Goal: Transaction & Acquisition: Obtain resource

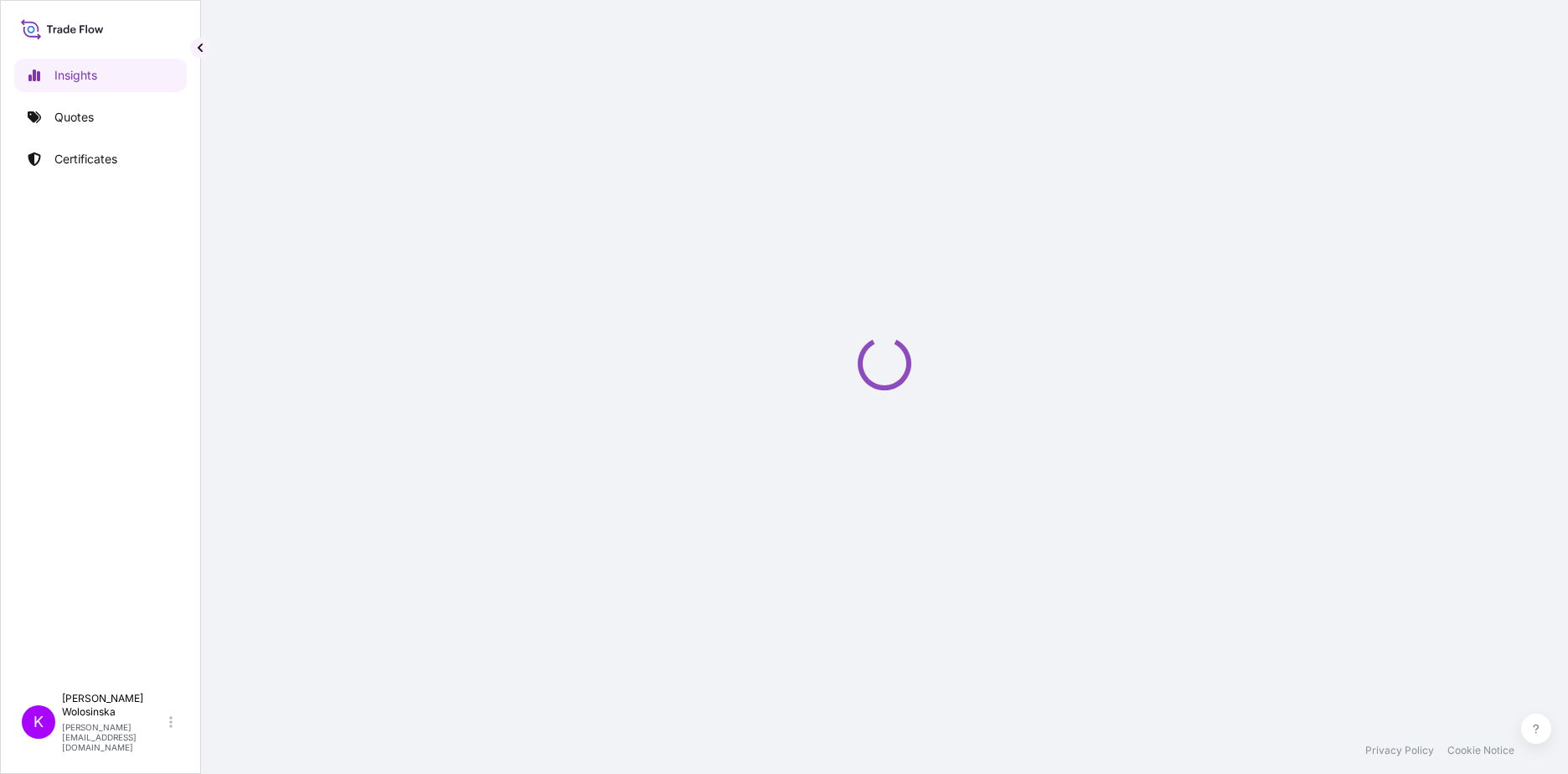
select select "2025"
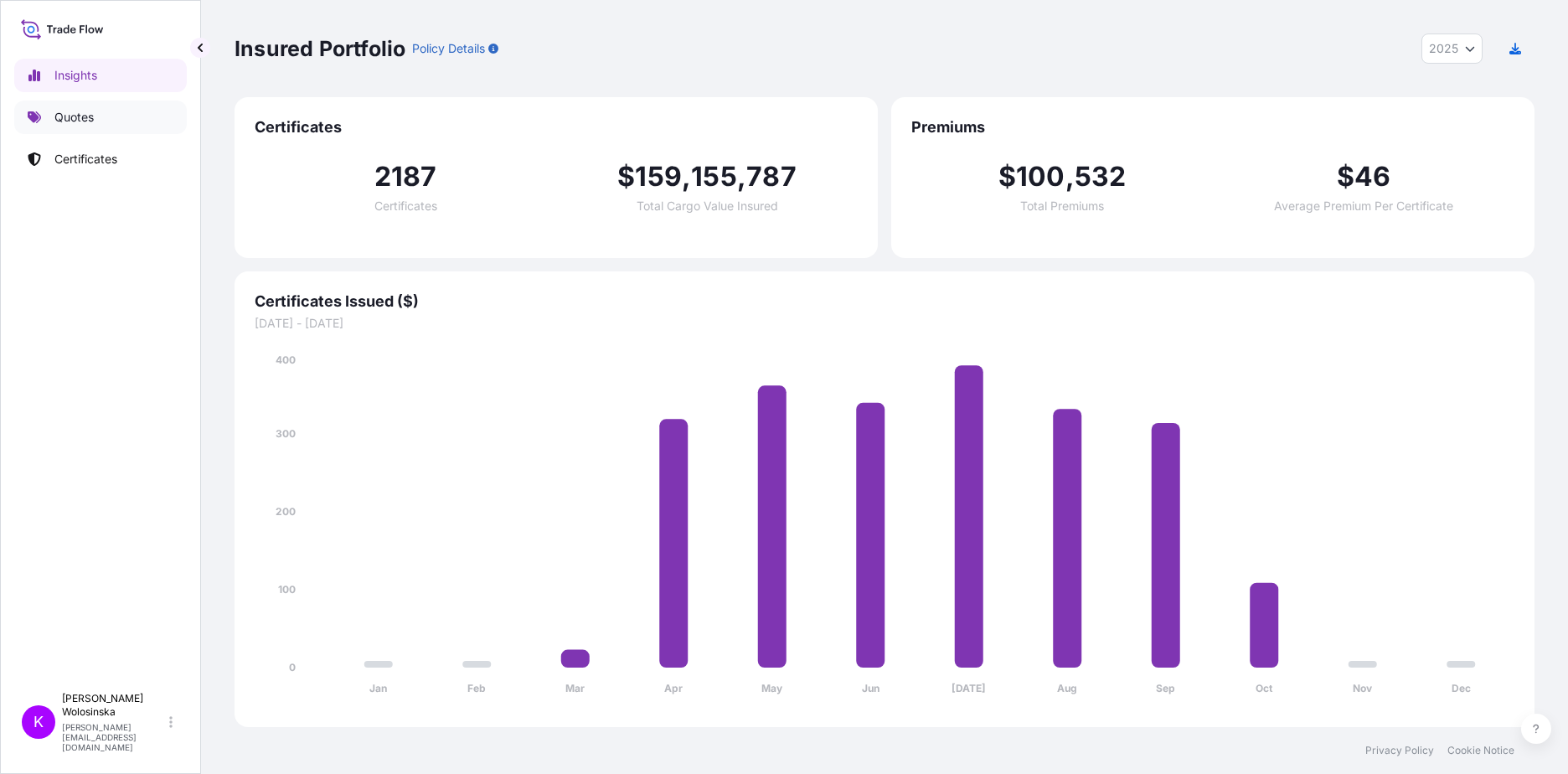
click at [52, 123] on link "Quotes" at bounding box center [101, 117] width 173 height 34
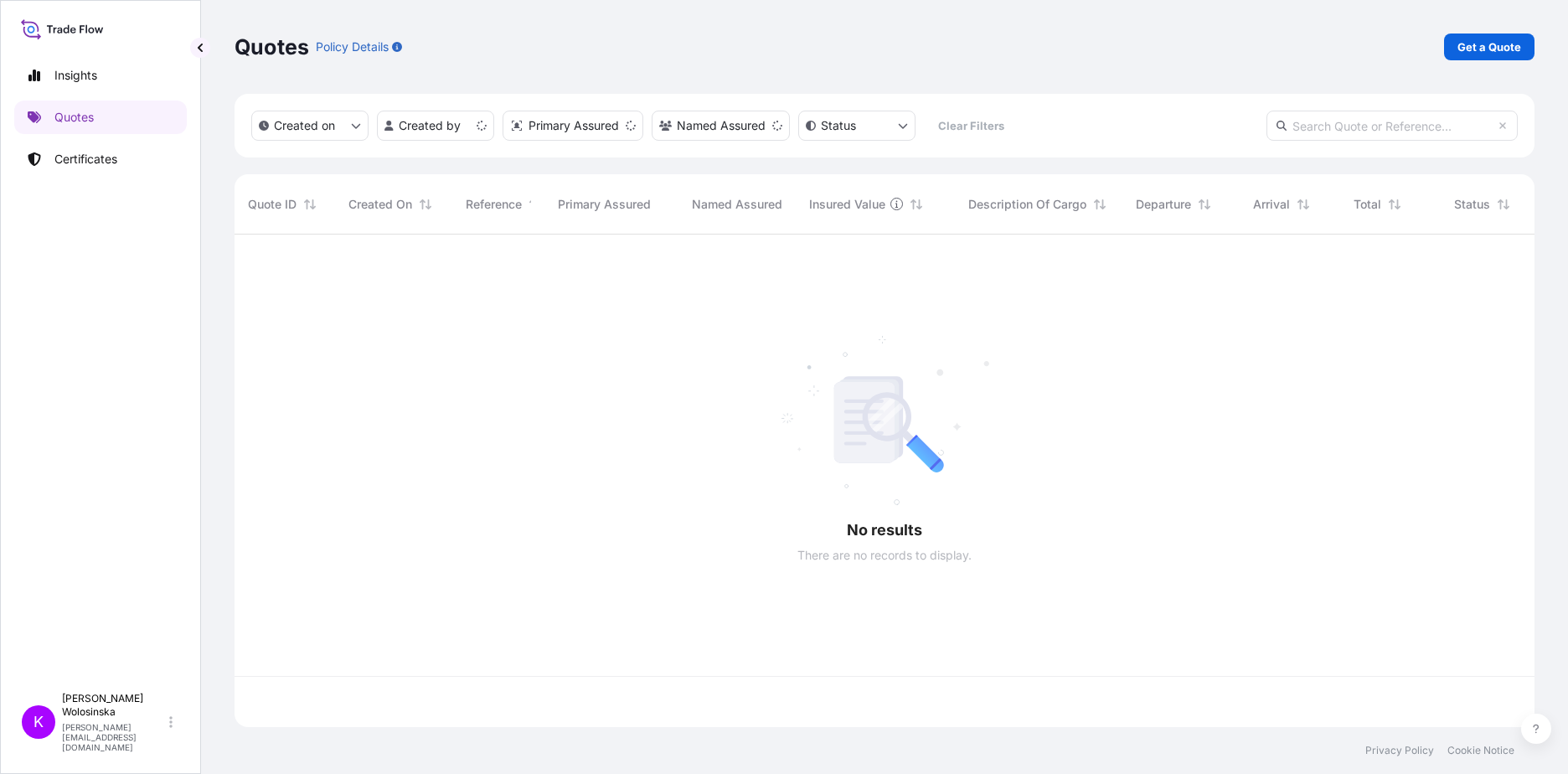
scroll to position [489, 1287]
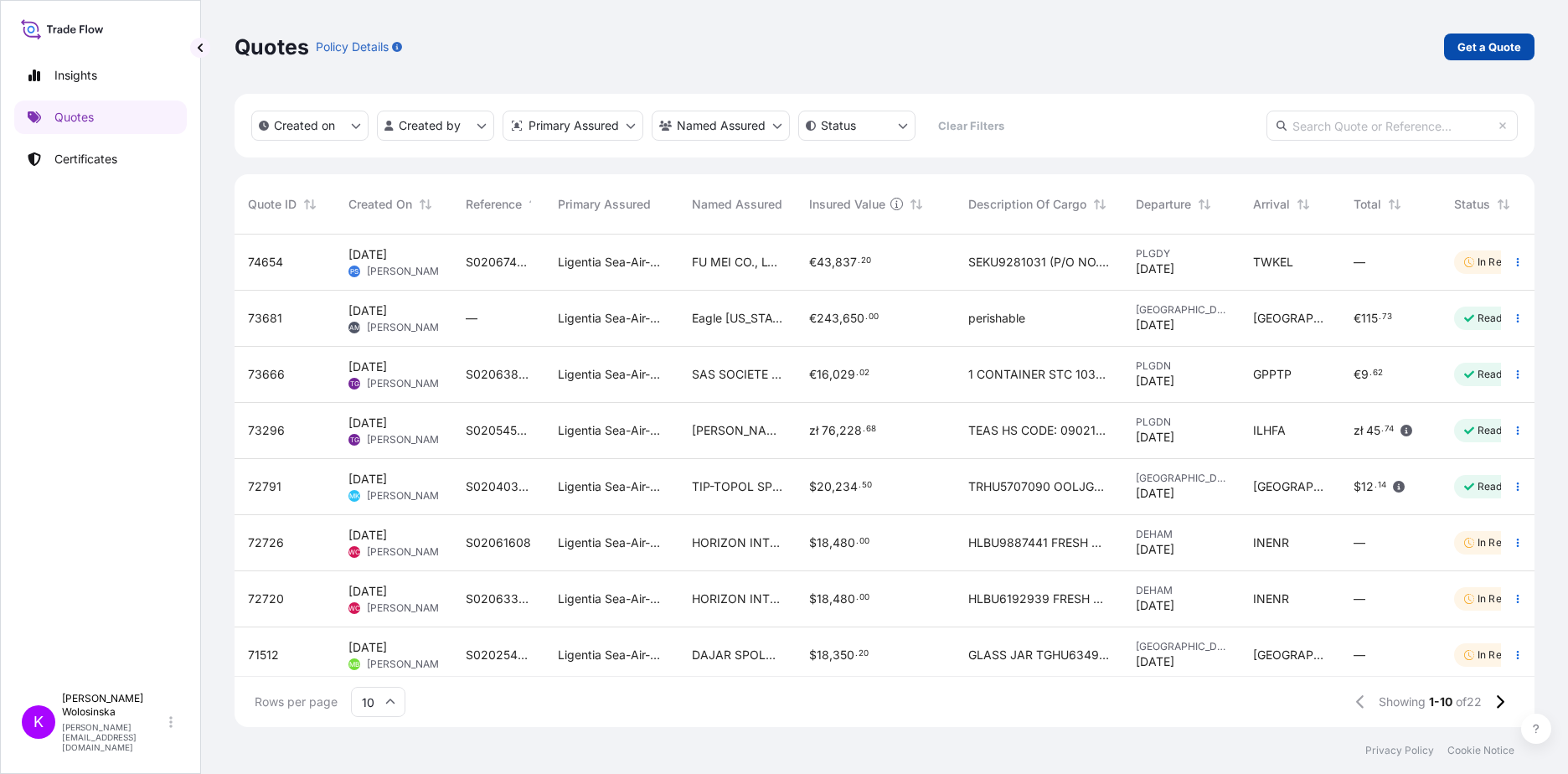
click at [1453, 45] on link "Get a Quote" at bounding box center [1488, 47] width 91 height 27
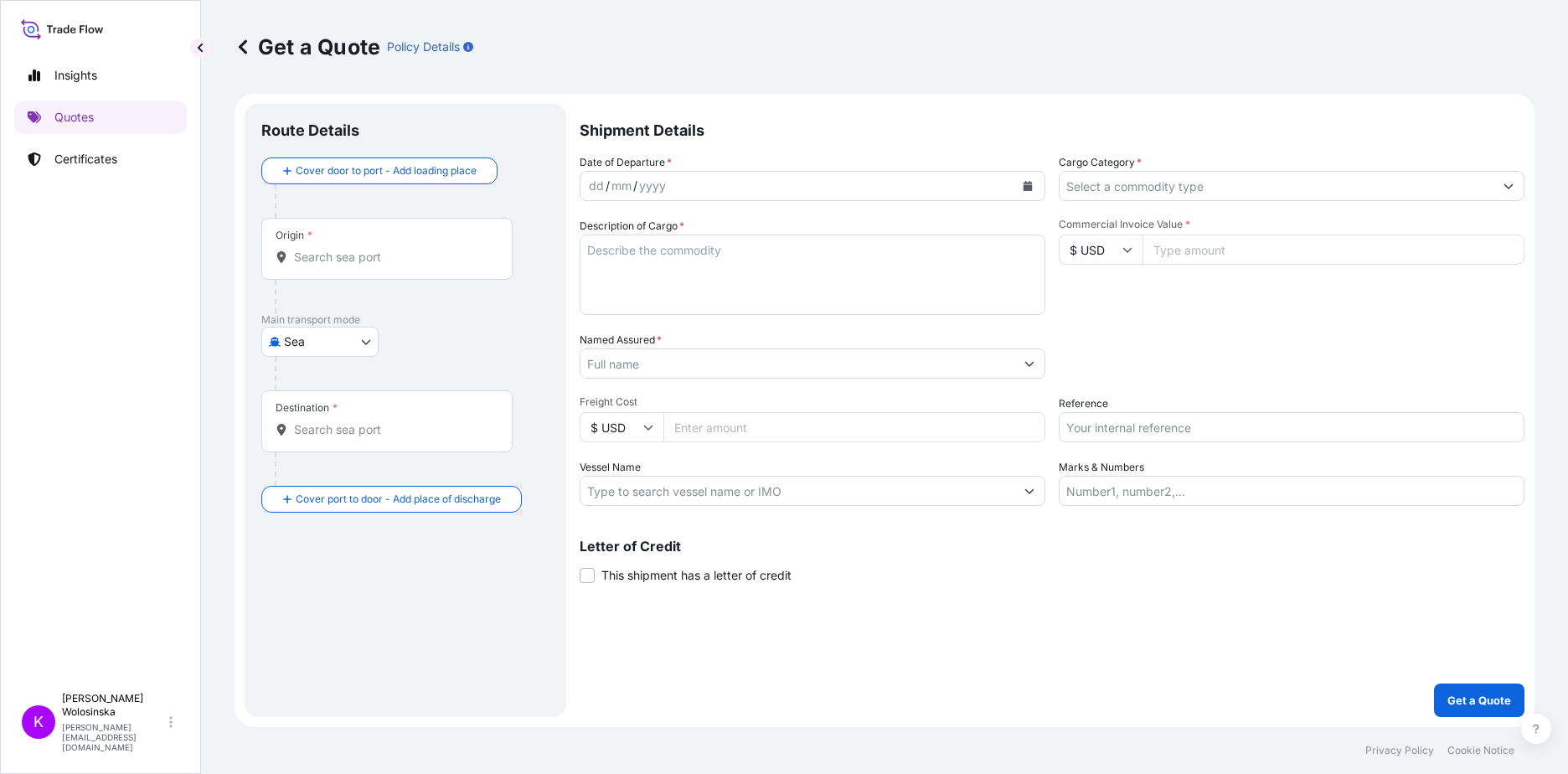
click at [357, 351] on body "Insights Quotes Certificates K [PERSON_NAME] [PERSON_NAME][EMAIL_ADDRESS][DOMAI…" at bounding box center [784, 387] width 1568 height 774
click at [328, 423] on div "Road" at bounding box center [320, 415] width 104 height 30
select select "Road"
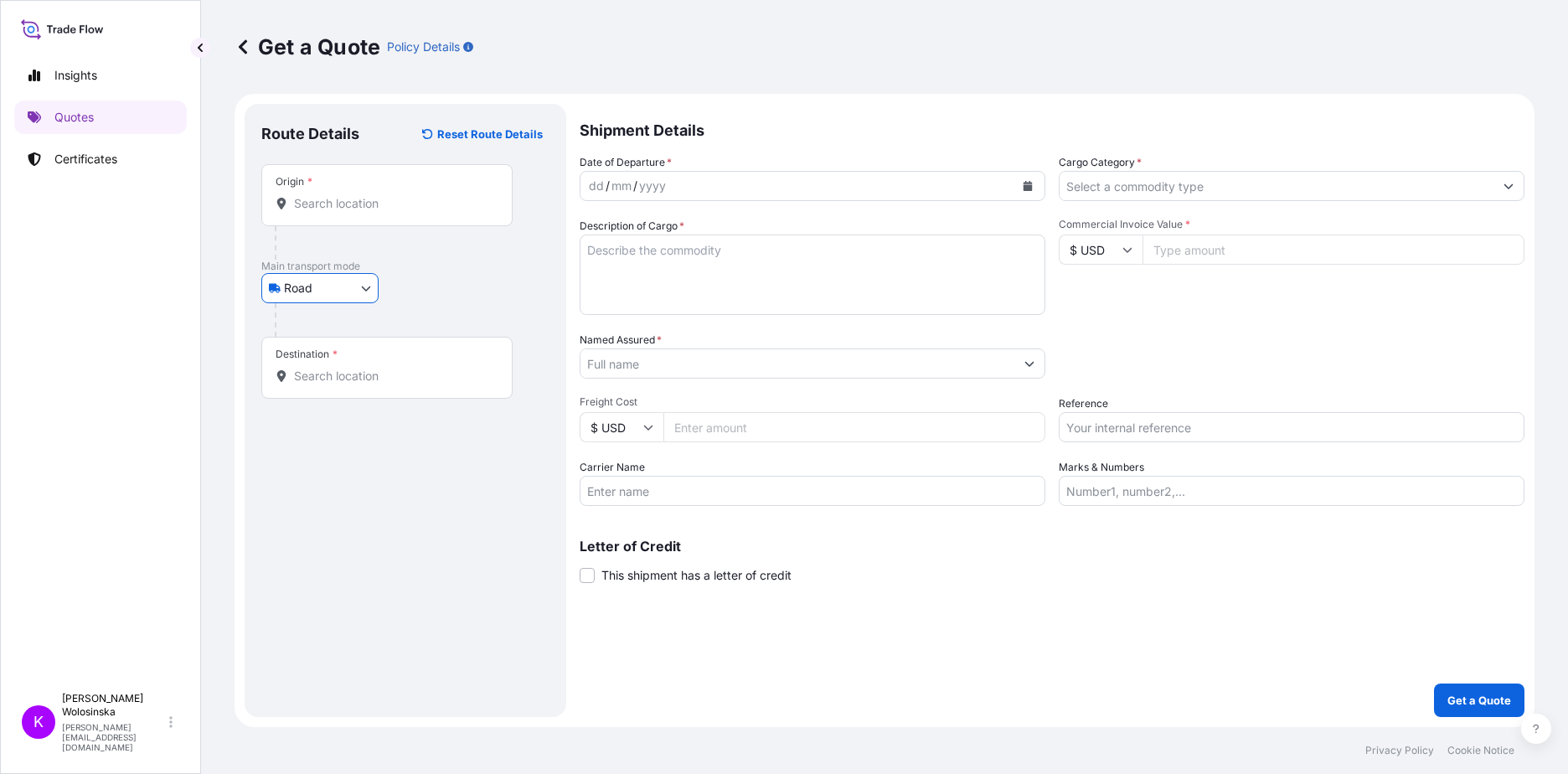
click at [360, 215] on div "Origin *" at bounding box center [387, 195] width 252 height 62
click at [360, 212] on input "Origin *" at bounding box center [392, 203] width 198 height 16
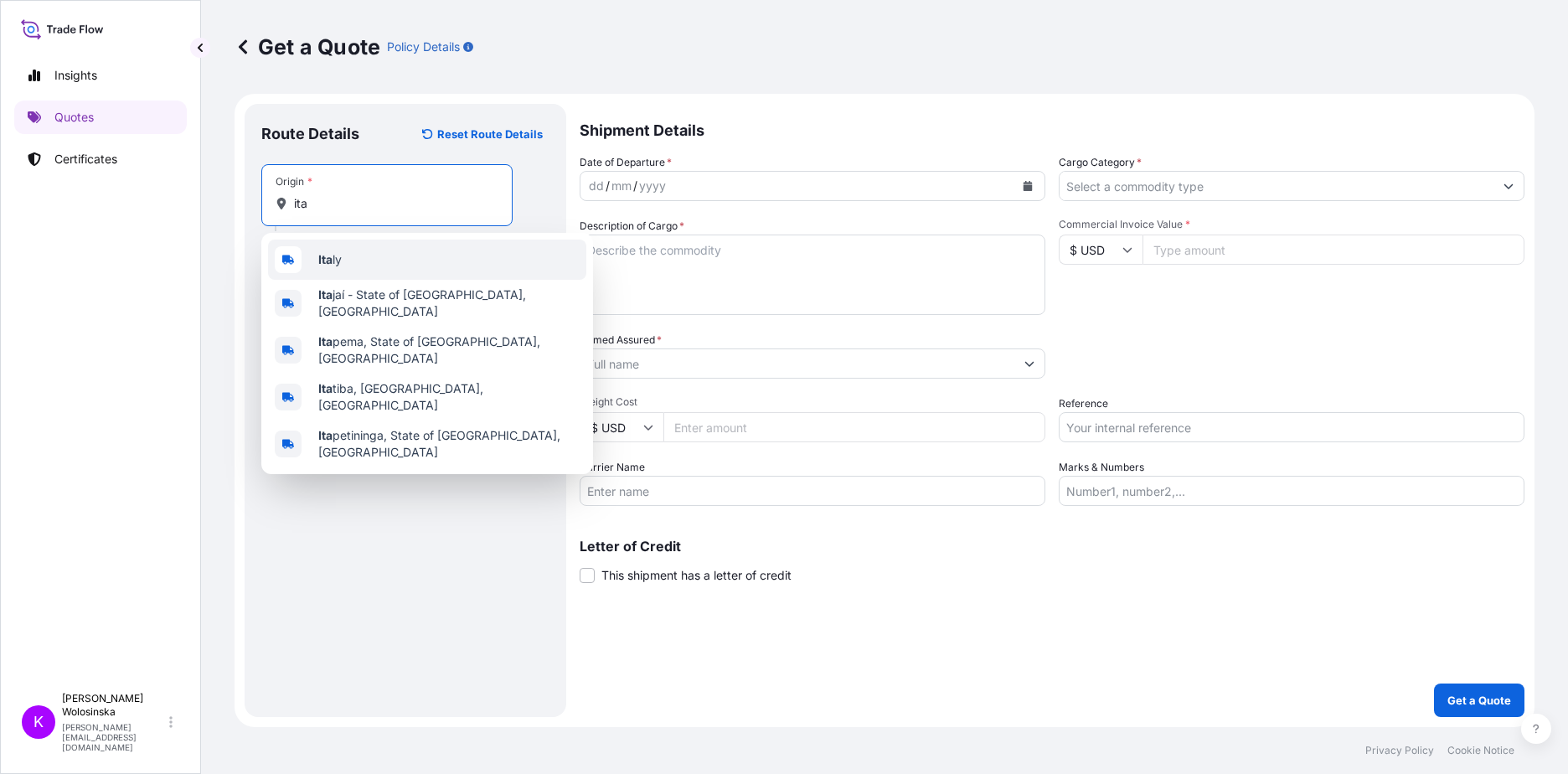
click at [349, 258] on div "Ita ly" at bounding box center [427, 260] width 318 height 40
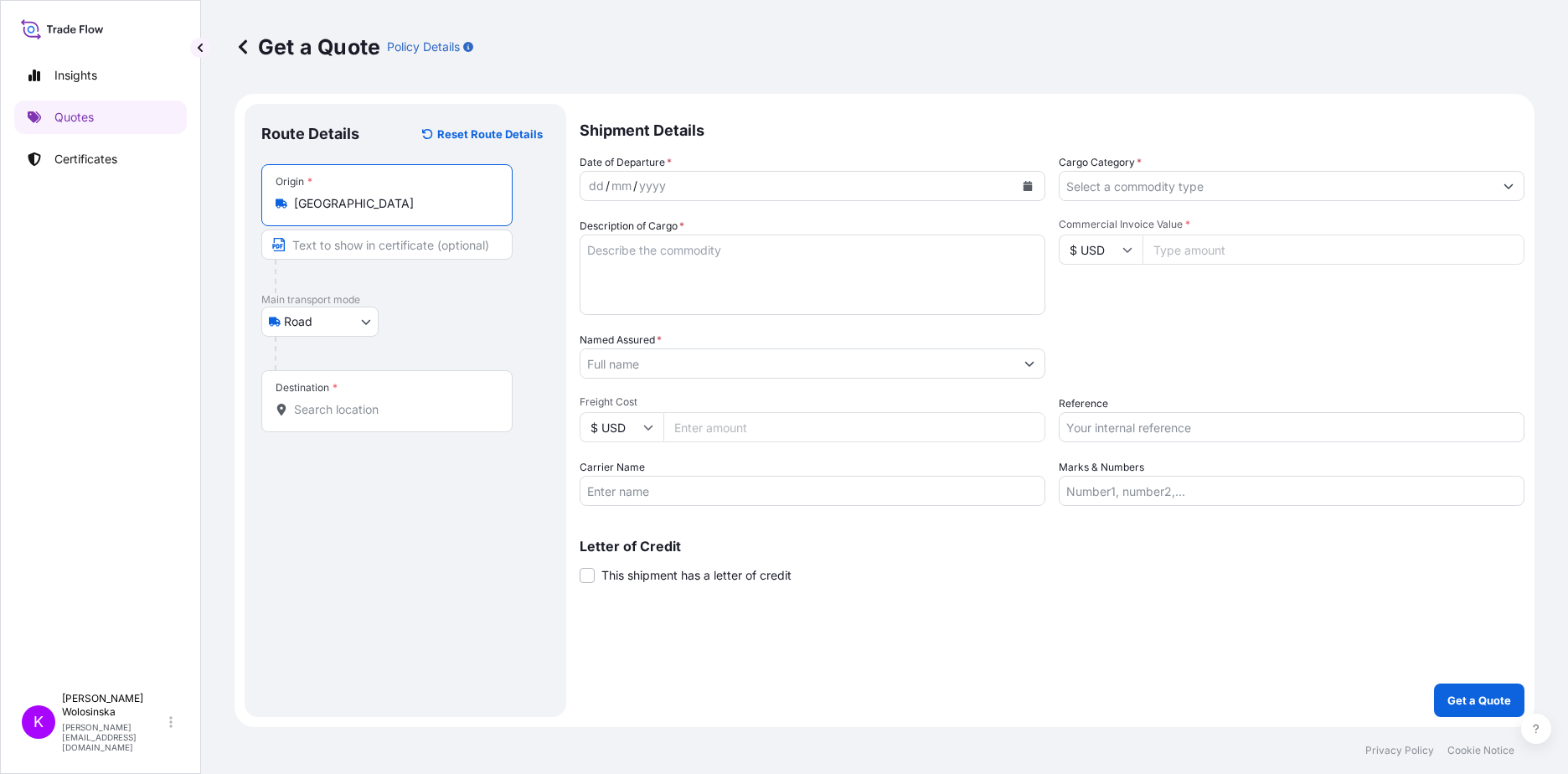
type input "[GEOGRAPHIC_DATA]"
click at [337, 406] on input "Destination *" at bounding box center [392, 409] width 198 height 16
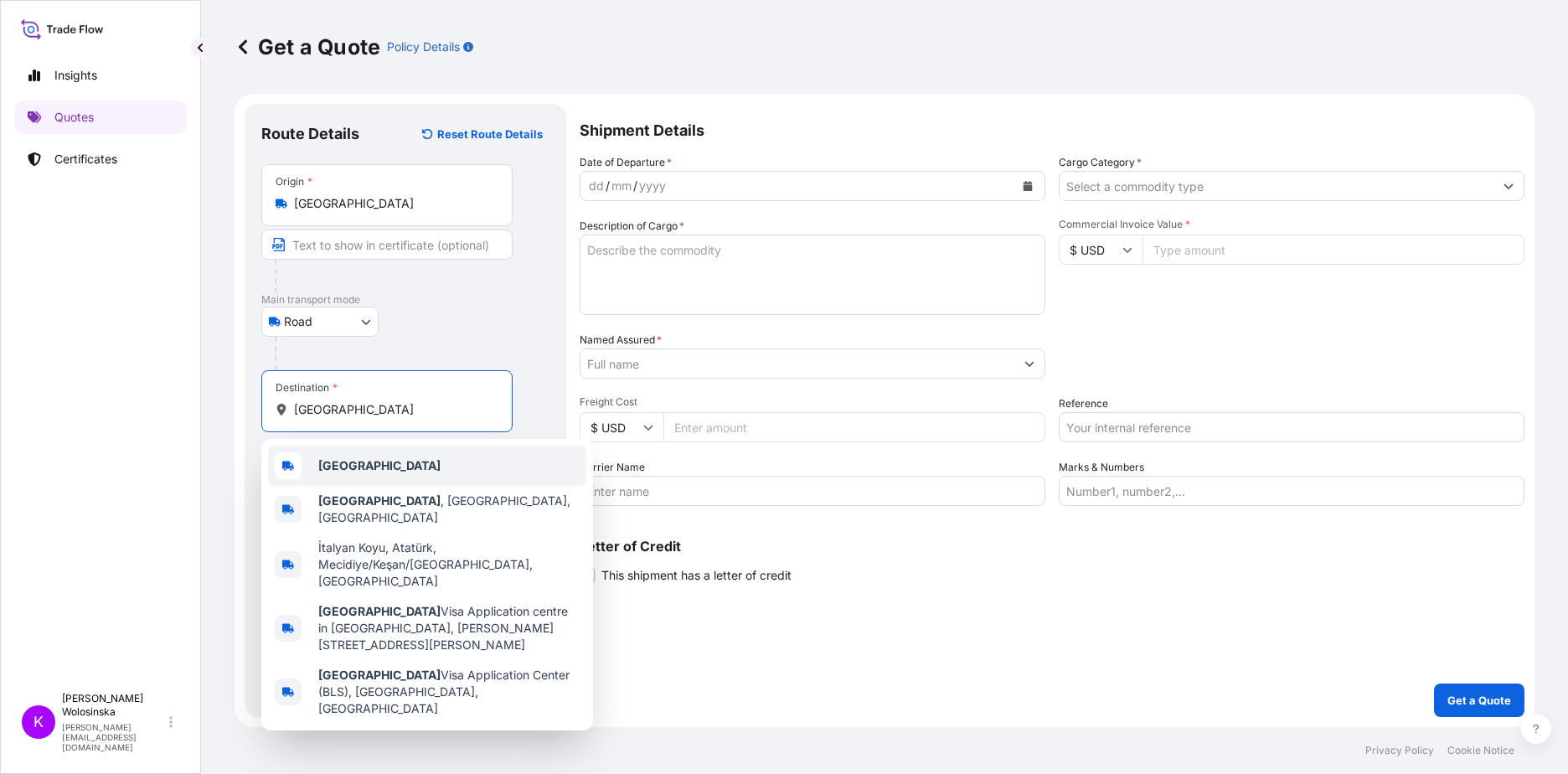
click at [356, 469] on div "[GEOGRAPHIC_DATA]" at bounding box center [427, 466] width 318 height 40
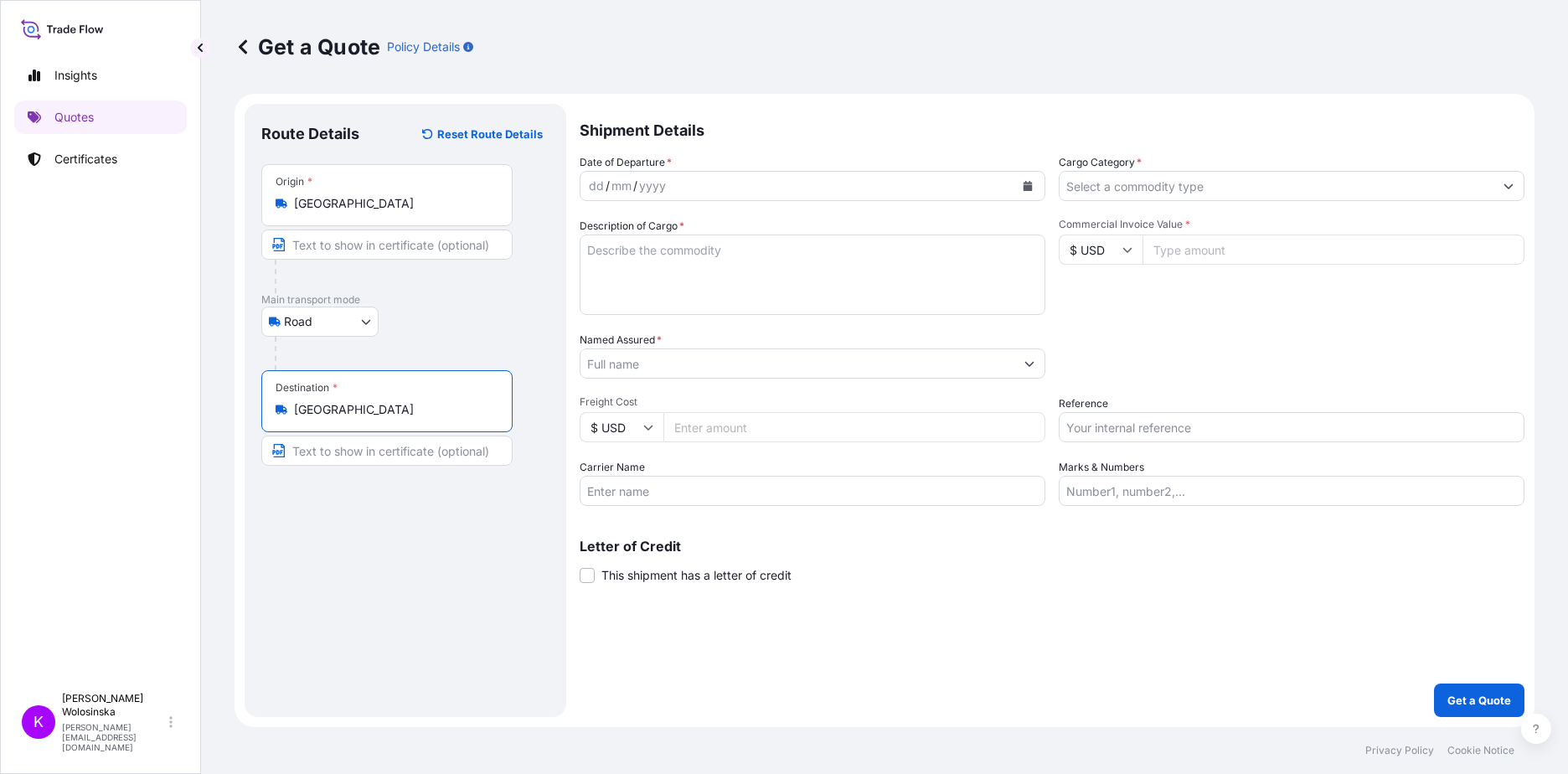
type input "[GEOGRAPHIC_DATA]"
click at [1030, 186] on icon "Calendar" at bounding box center [1028, 186] width 9 height 10
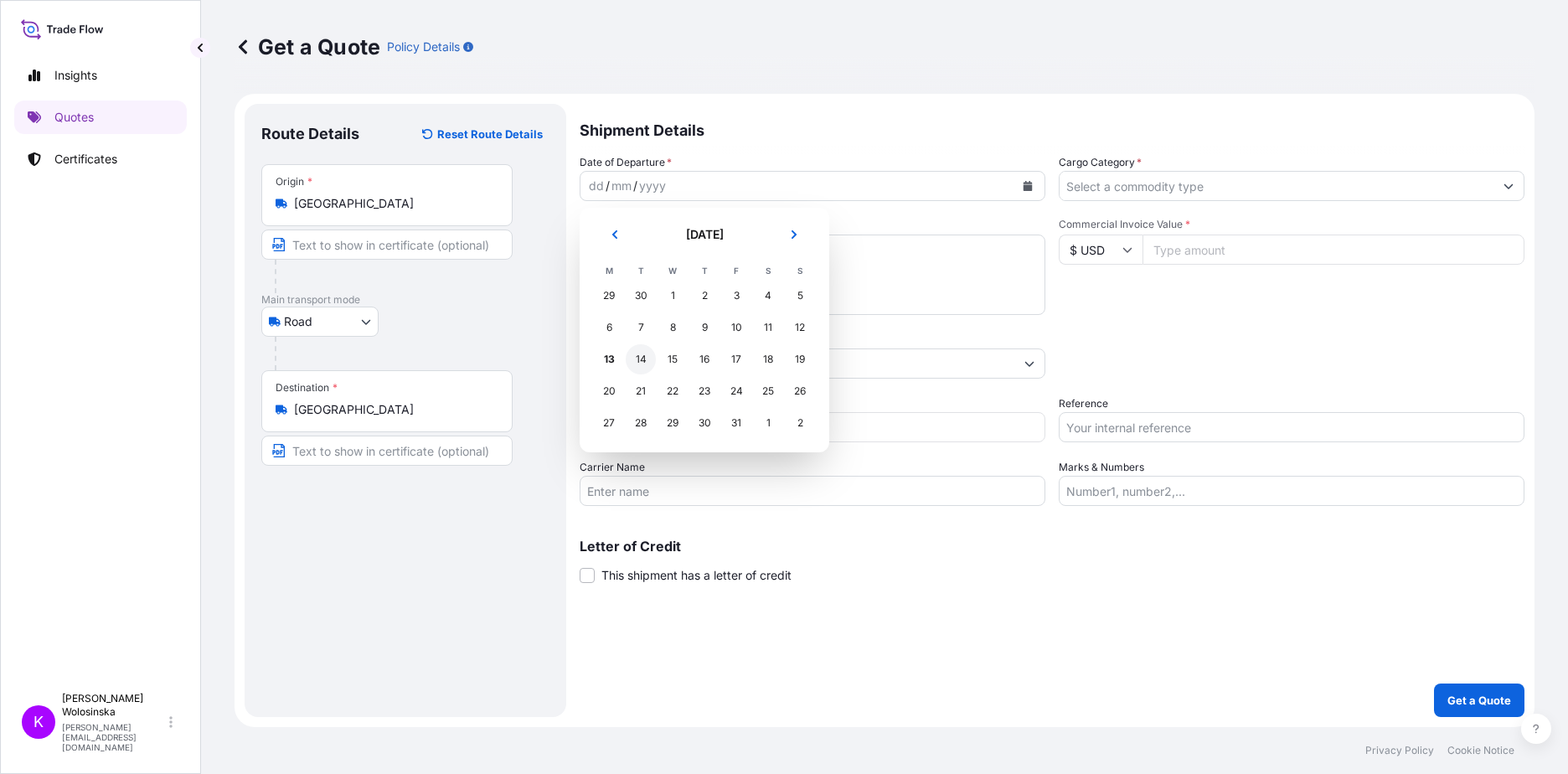
click at [630, 363] on div "14" at bounding box center [640, 359] width 30 height 30
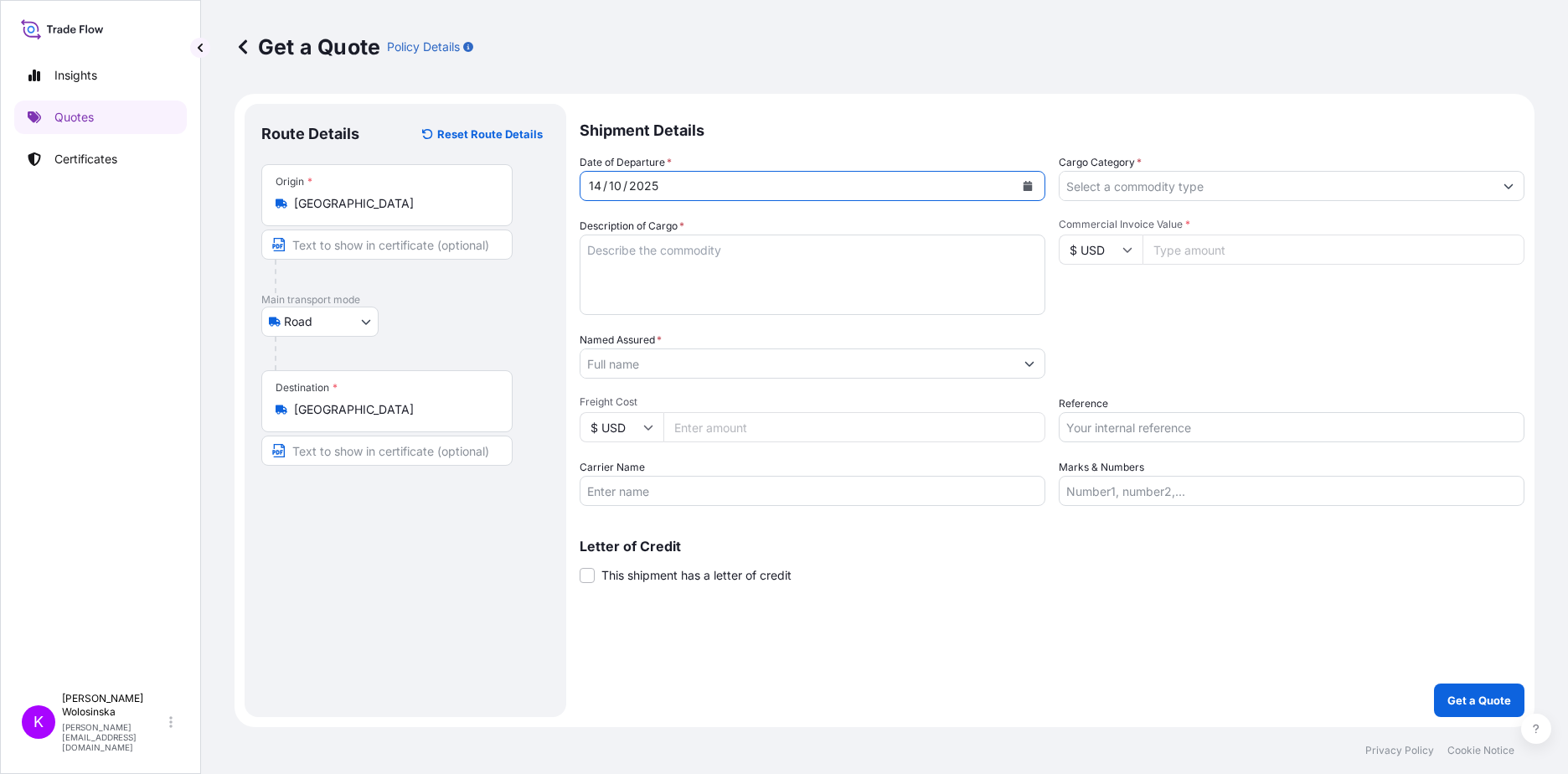
click at [636, 260] on textarea "Description of Cargo *" at bounding box center [811, 274] width 466 height 81
type textarea "led lamps"
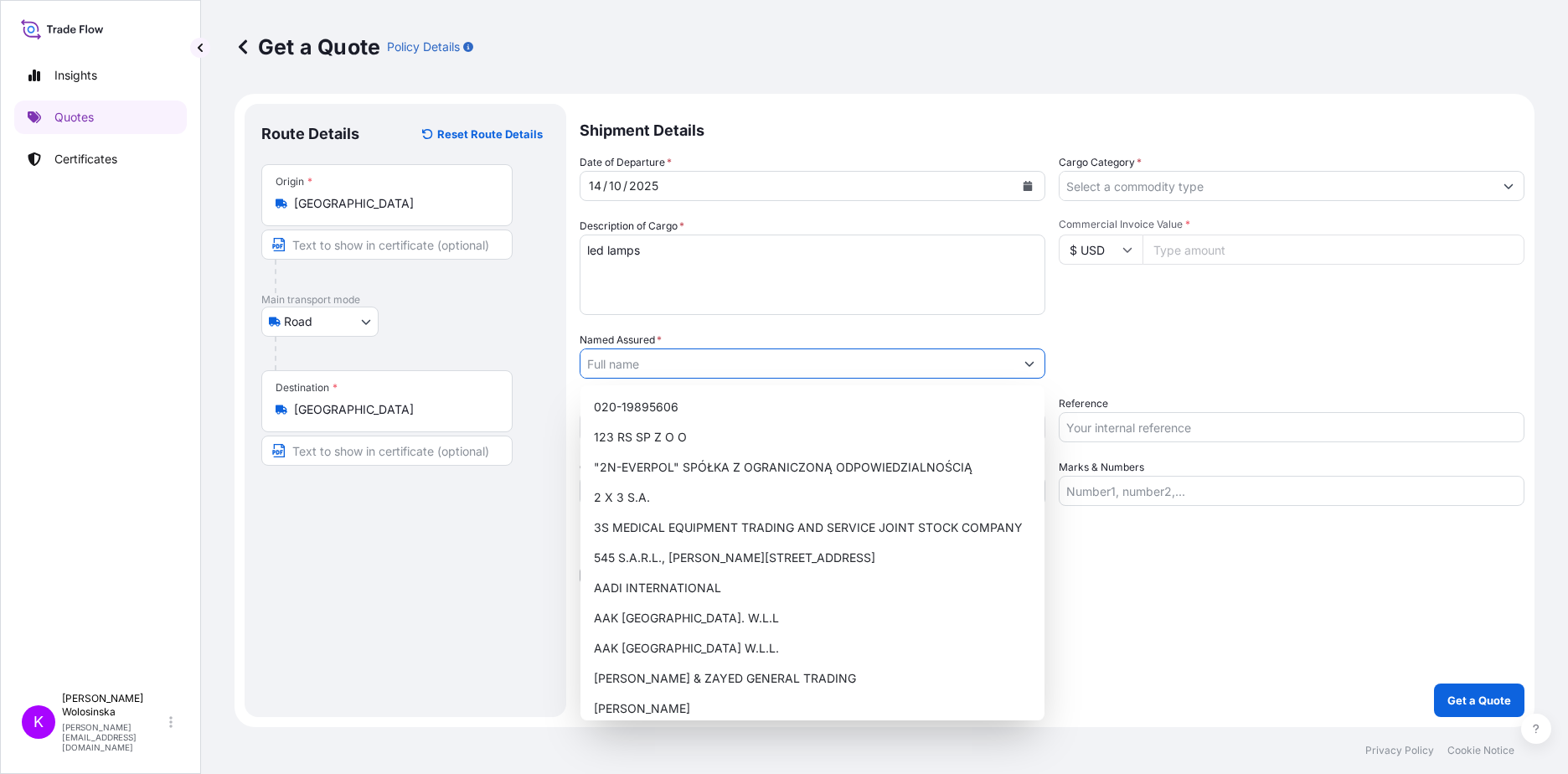
click at [649, 360] on input "Named Assured *" at bounding box center [797, 363] width 434 height 30
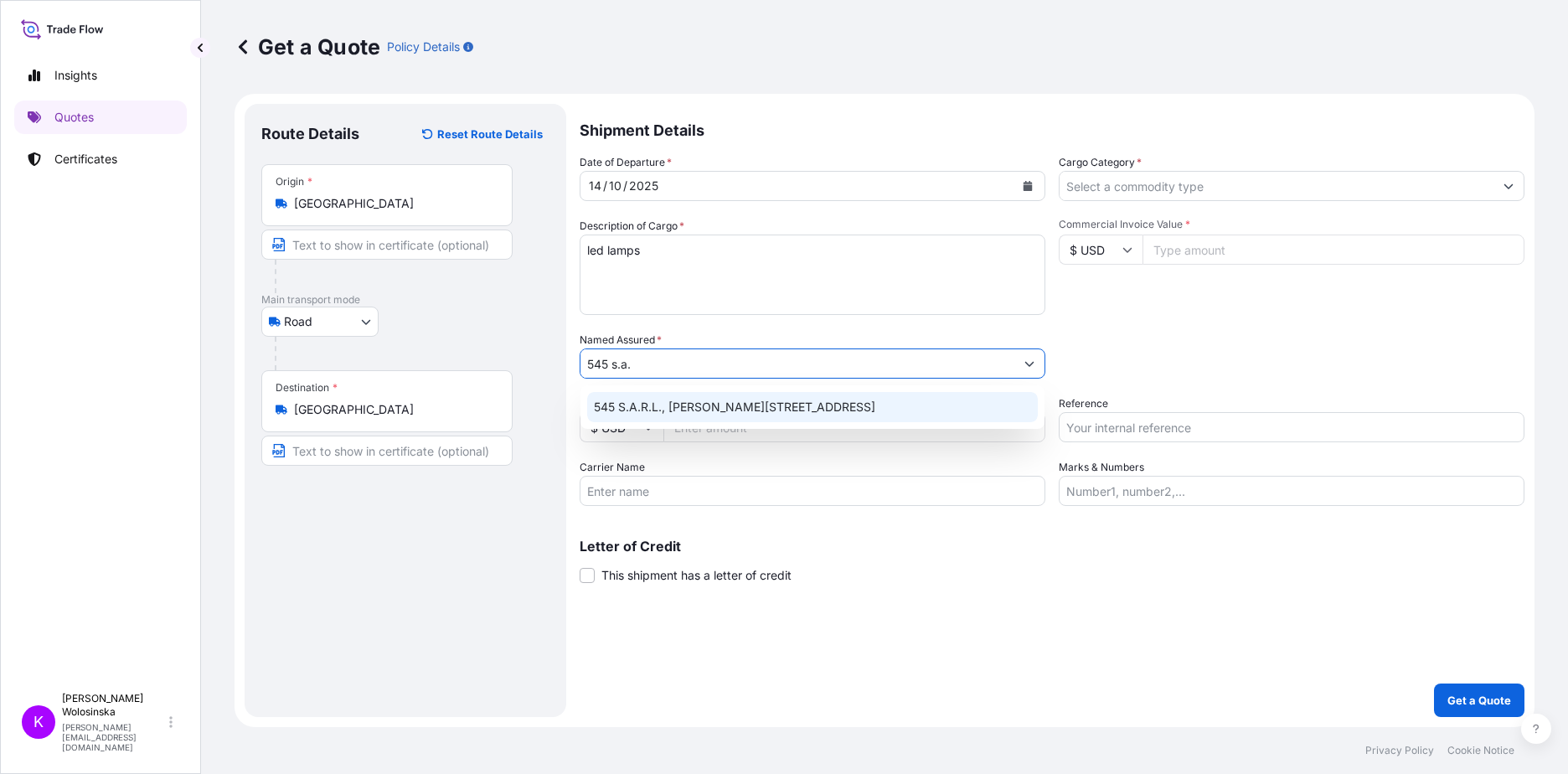
click at [661, 414] on span "545 S.A.R.L., [PERSON_NAME][STREET_ADDRESS]" at bounding box center [735, 407] width 282 height 16
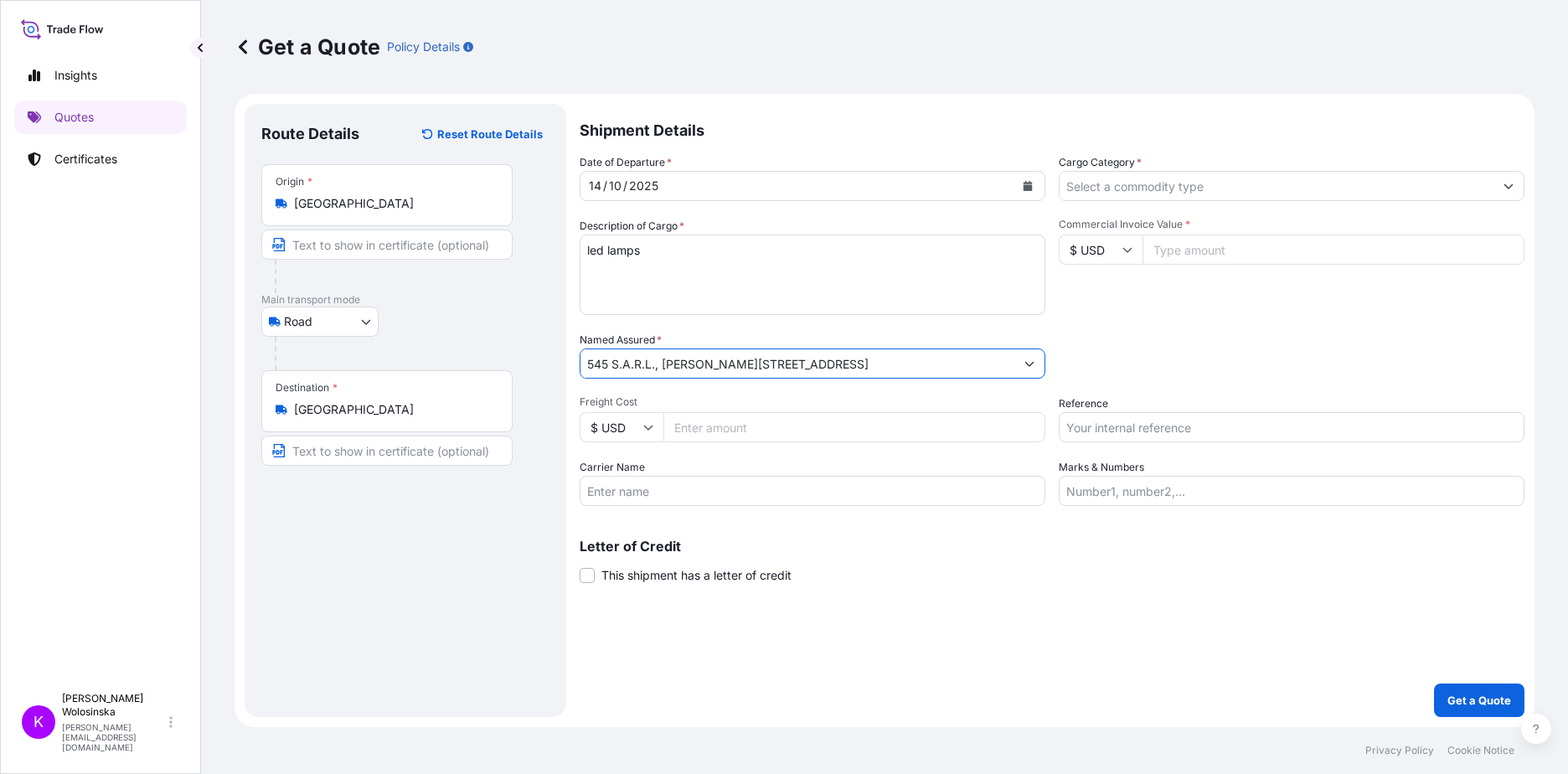
type input "545 S.A.R.L., [PERSON_NAME][STREET_ADDRESS]"
click at [1116, 180] on input "Cargo Category *" at bounding box center [1276, 186] width 434 height 30
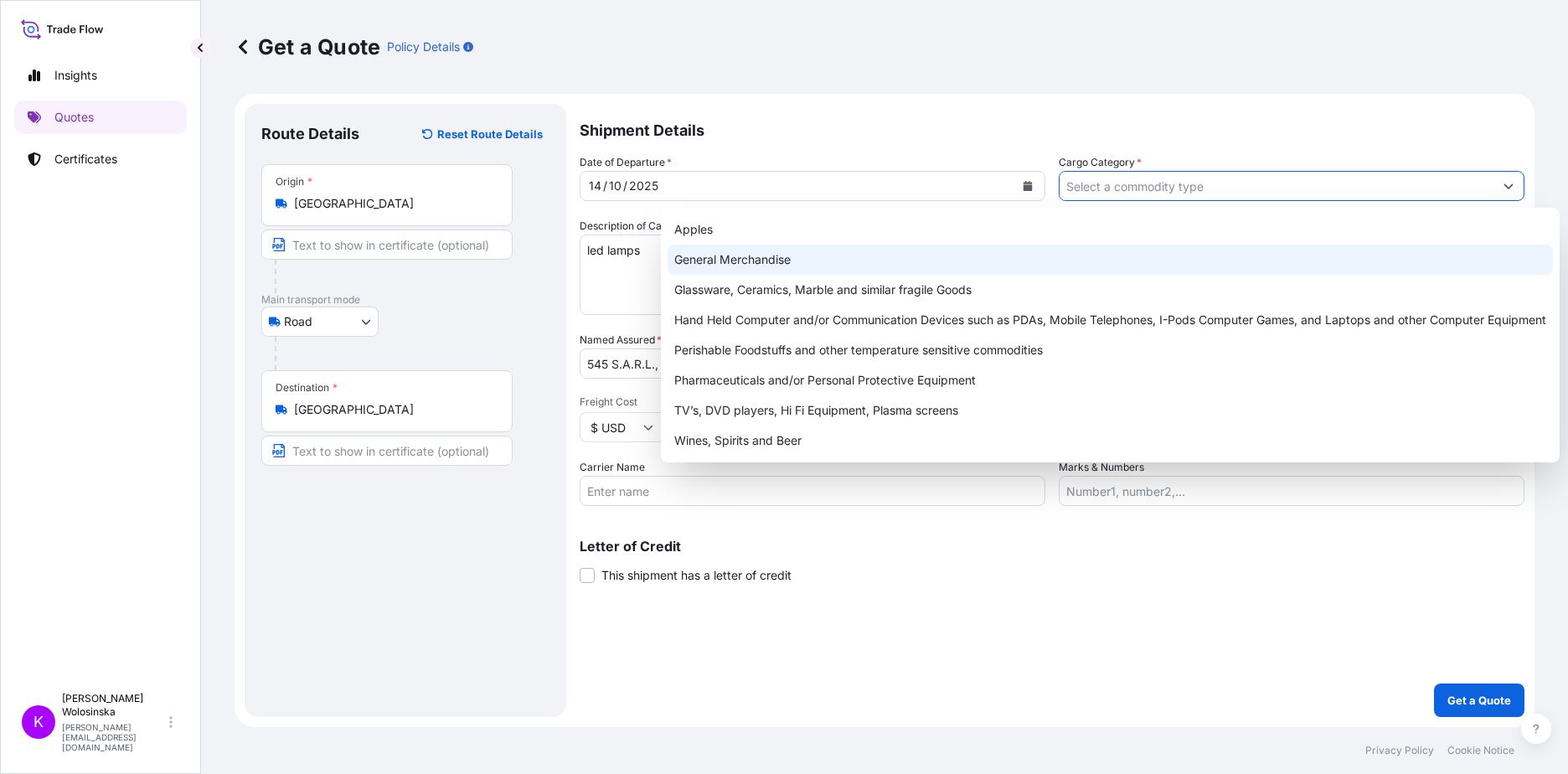
click at [1105, 250] on div "General Merchandise" at bounding box center [1111, 259] width 886 height 30
type input "General Merchandise"
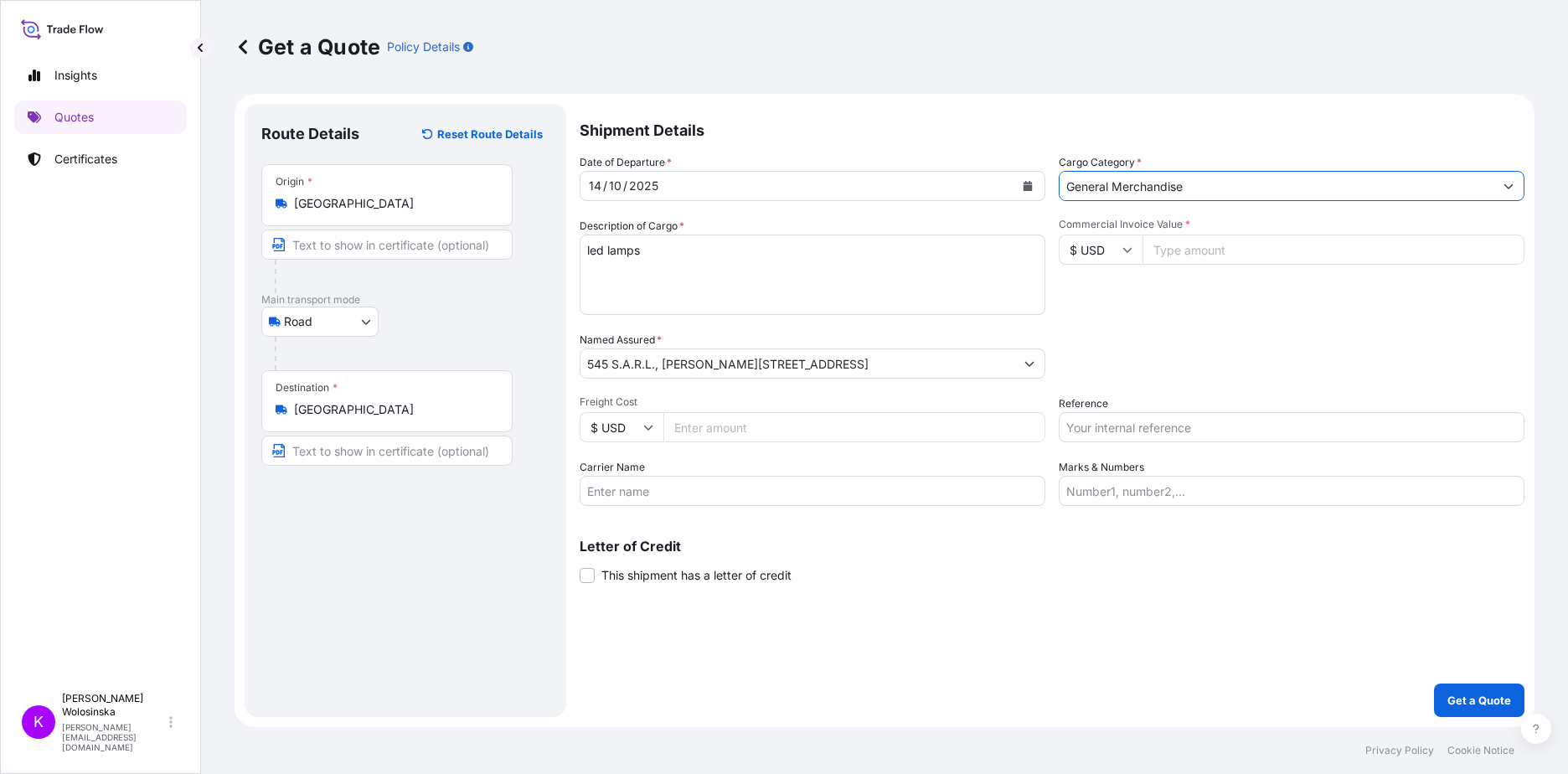
click at [1118, 247] on input "$ USD" at bounding box center [1101, 249] width 84 height 30
click at [1104, 300] on div "€ EUR" at bounding box center [1100, 296] width 70 height 32
type input "€ EUR"
click at [1181, 258] on input "Commercial Invoice Value *" at bounding box center [1333, 249] width 381 height 30
type input "70000"
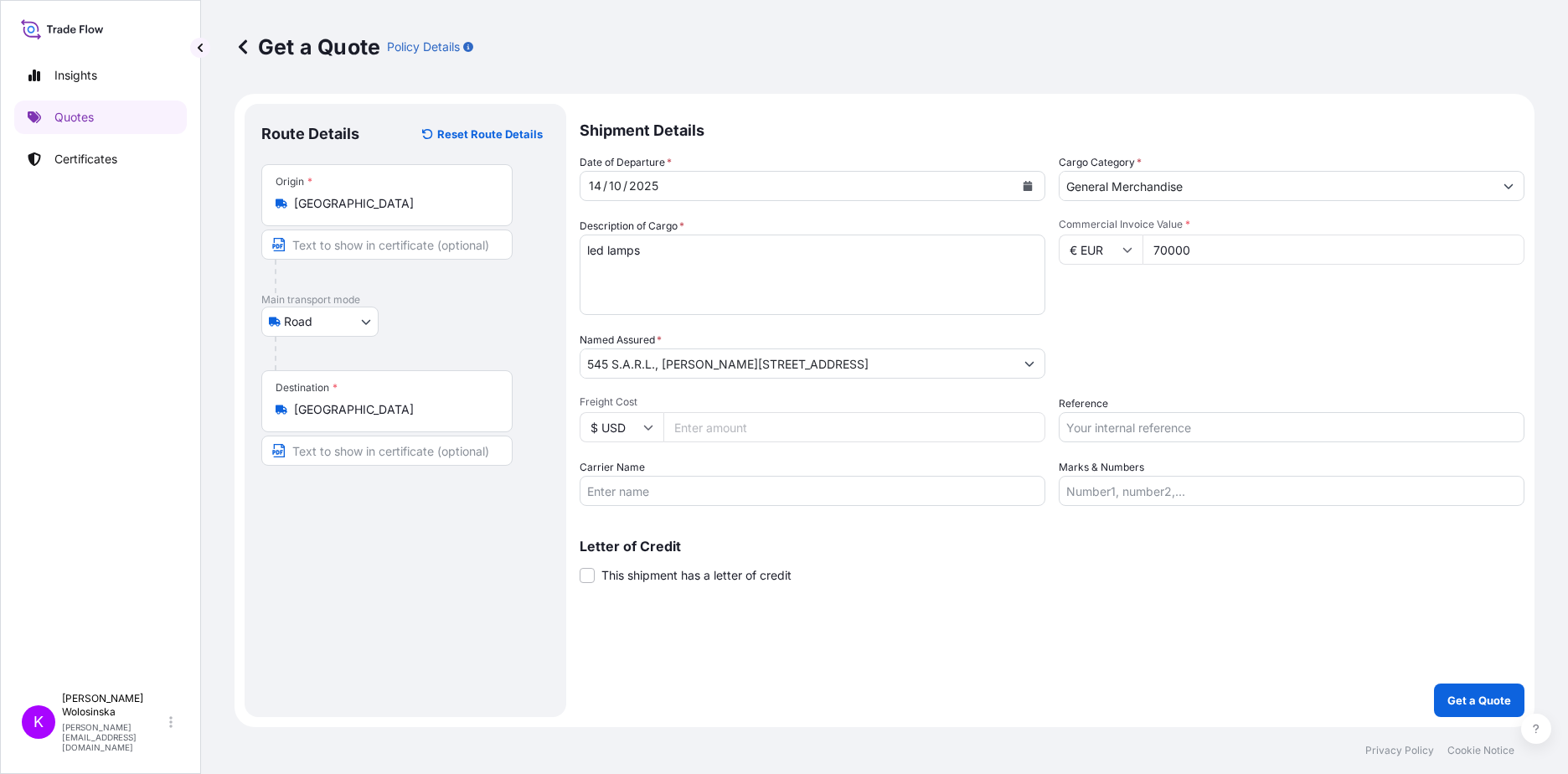
click at [1434, 683] on button "Get a Quote" at bounding box center [1478, 700] width 91 height 34
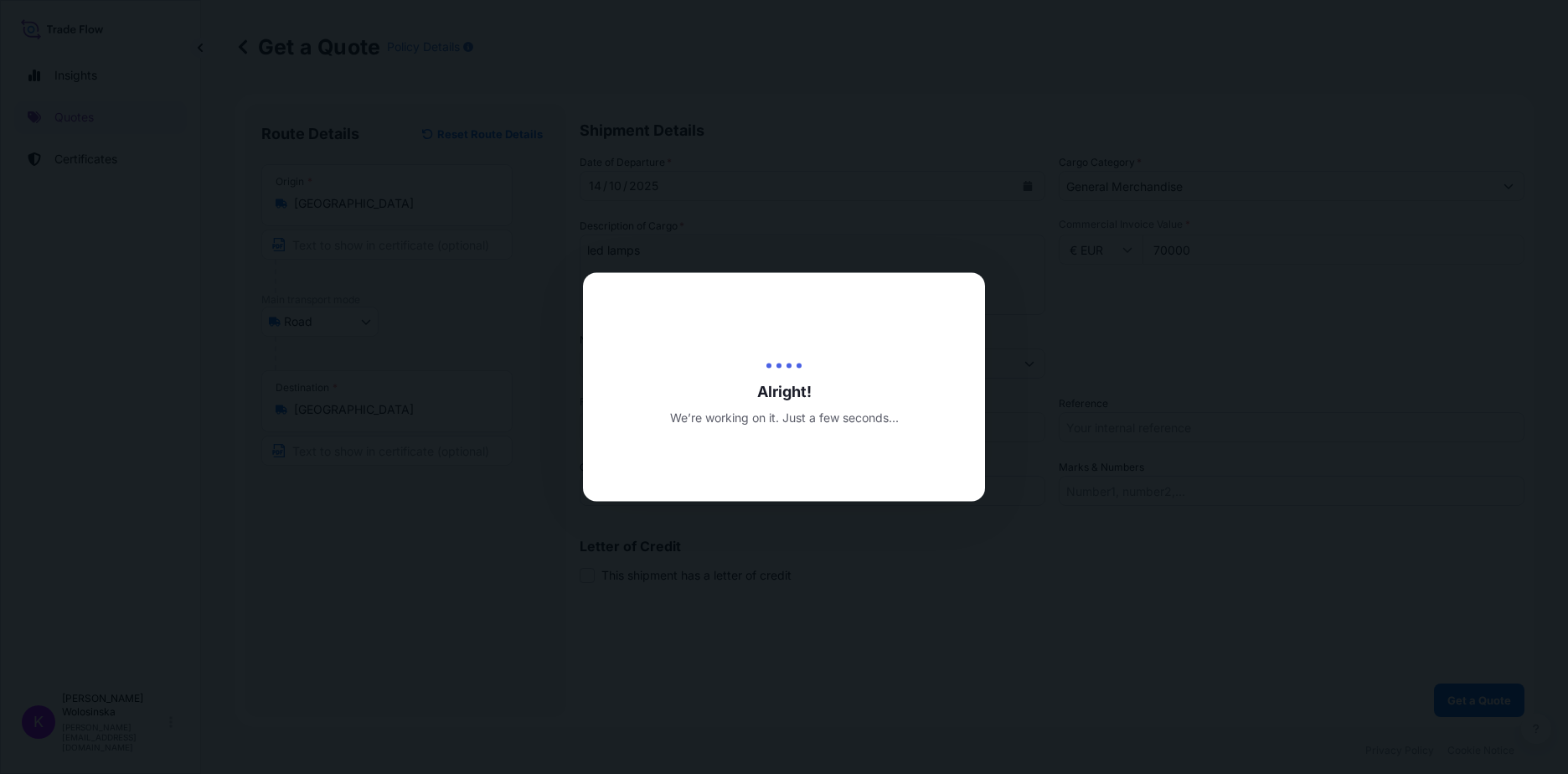
click at [1182, 354] on div at bounding box center [784, 387] width 1568 height 774
select select "Road"
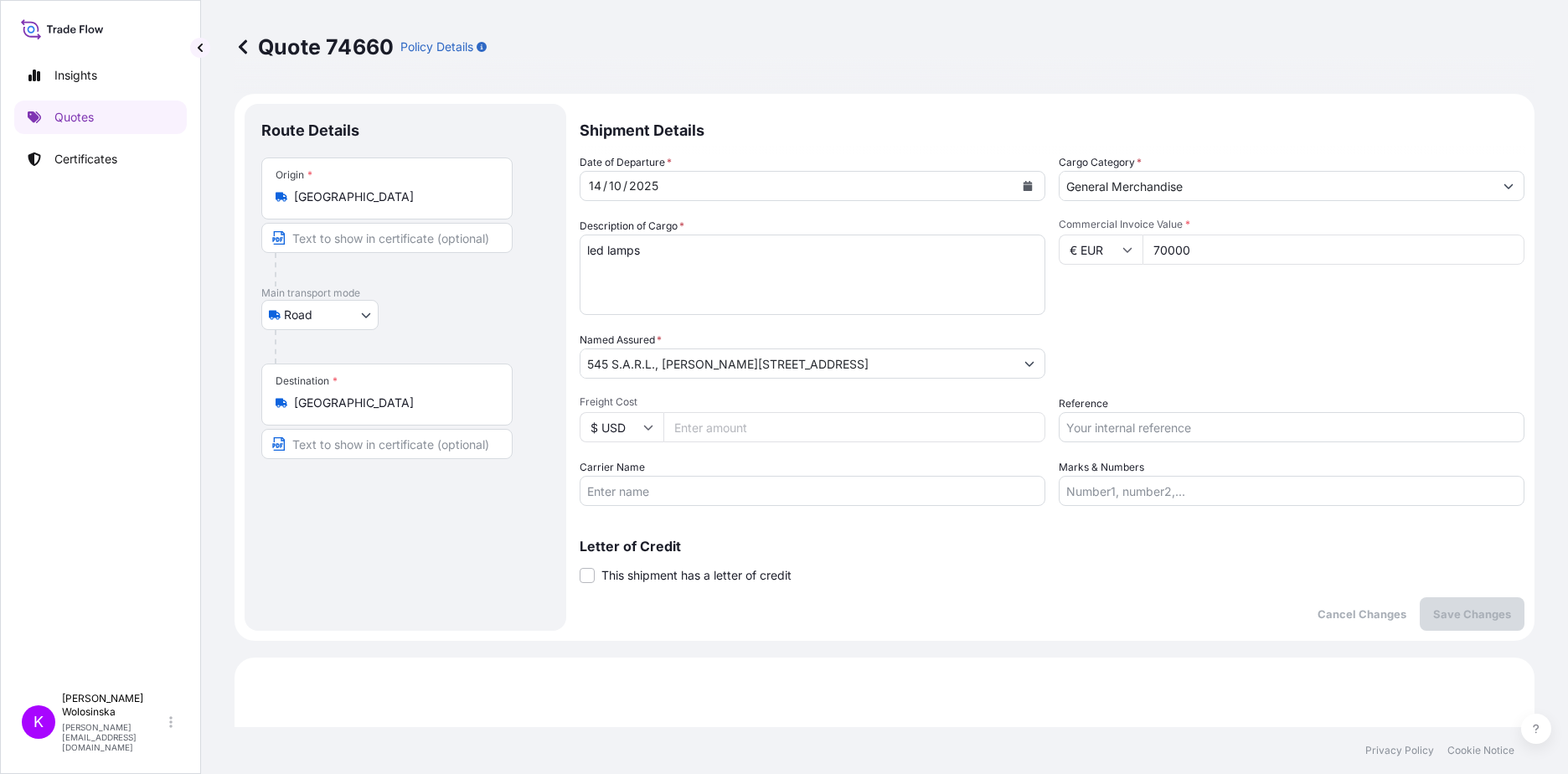
click at [1144, 430] on input "Reference" at bounding box center [1291, 426] width 466 height 30
paste input "GAX2510000722"
type input "GAX2510000722"
click at [1265, 549] on p "Letter of Credit" at bounding box center [1051, 546] width 945 height 14
click at [1440, 618] on p "Save Changes" at bounding box center [1471, 614] width 78 height 16
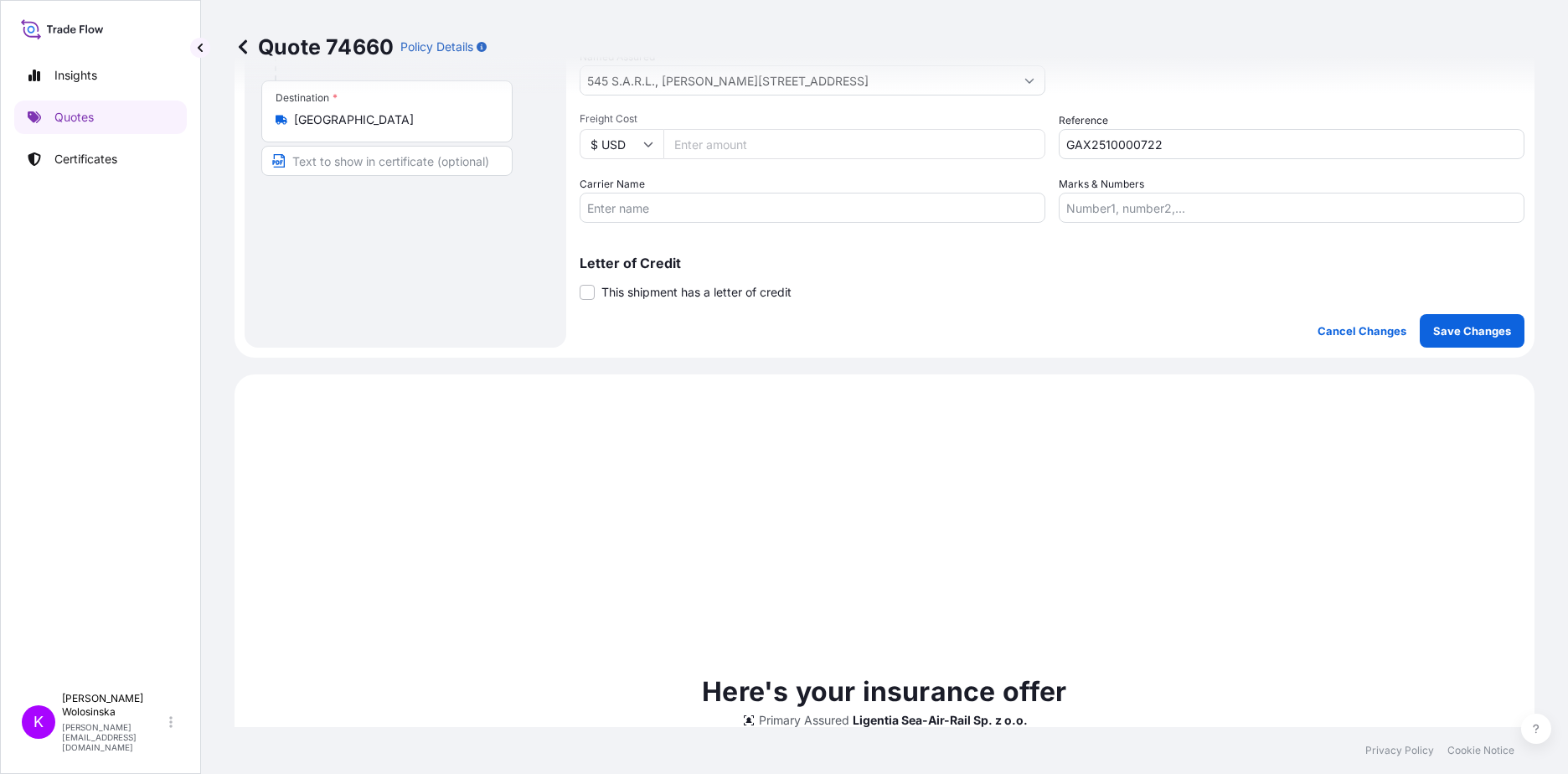
scroll to position [574, 0]
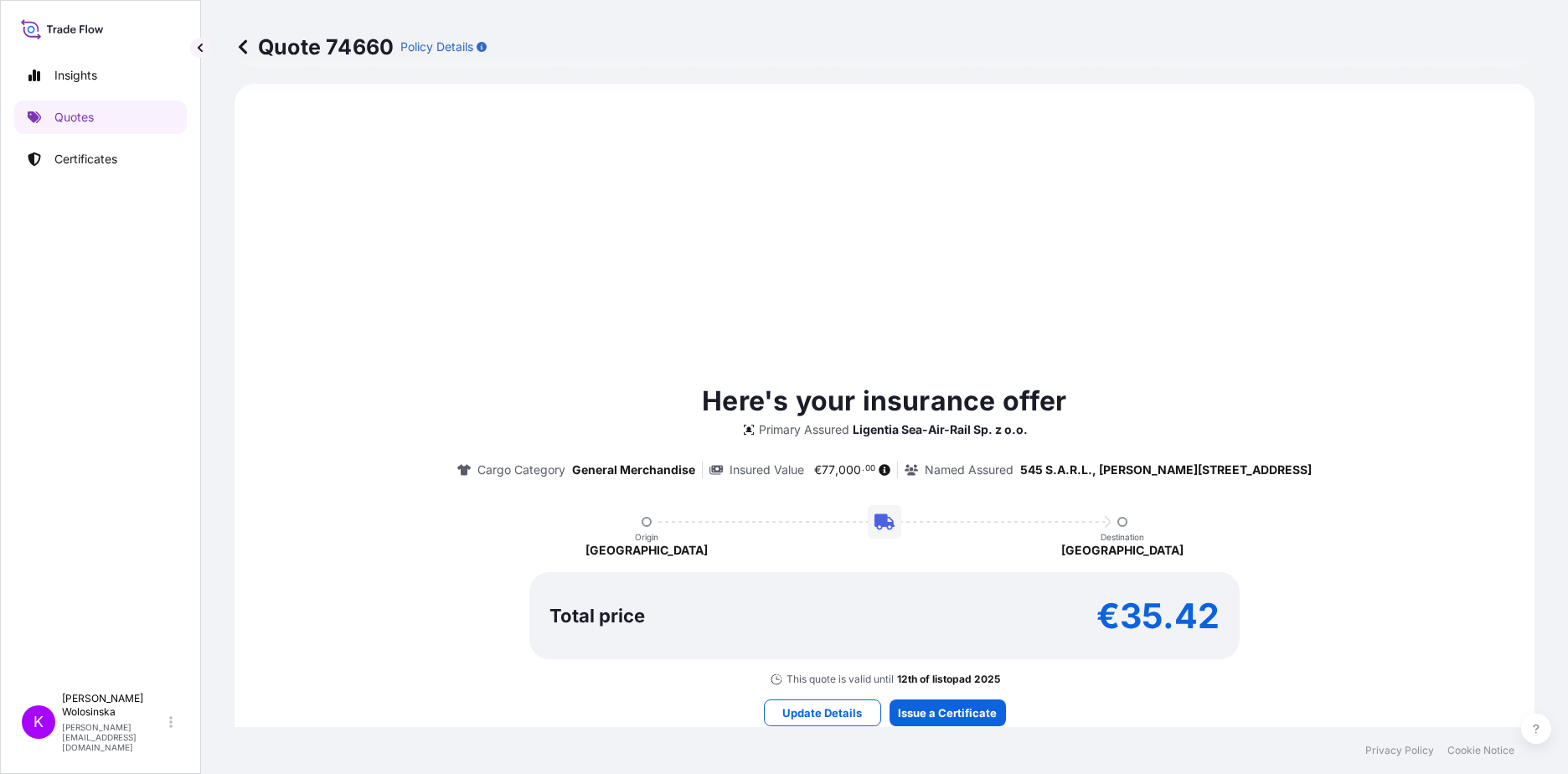
select select "Road"
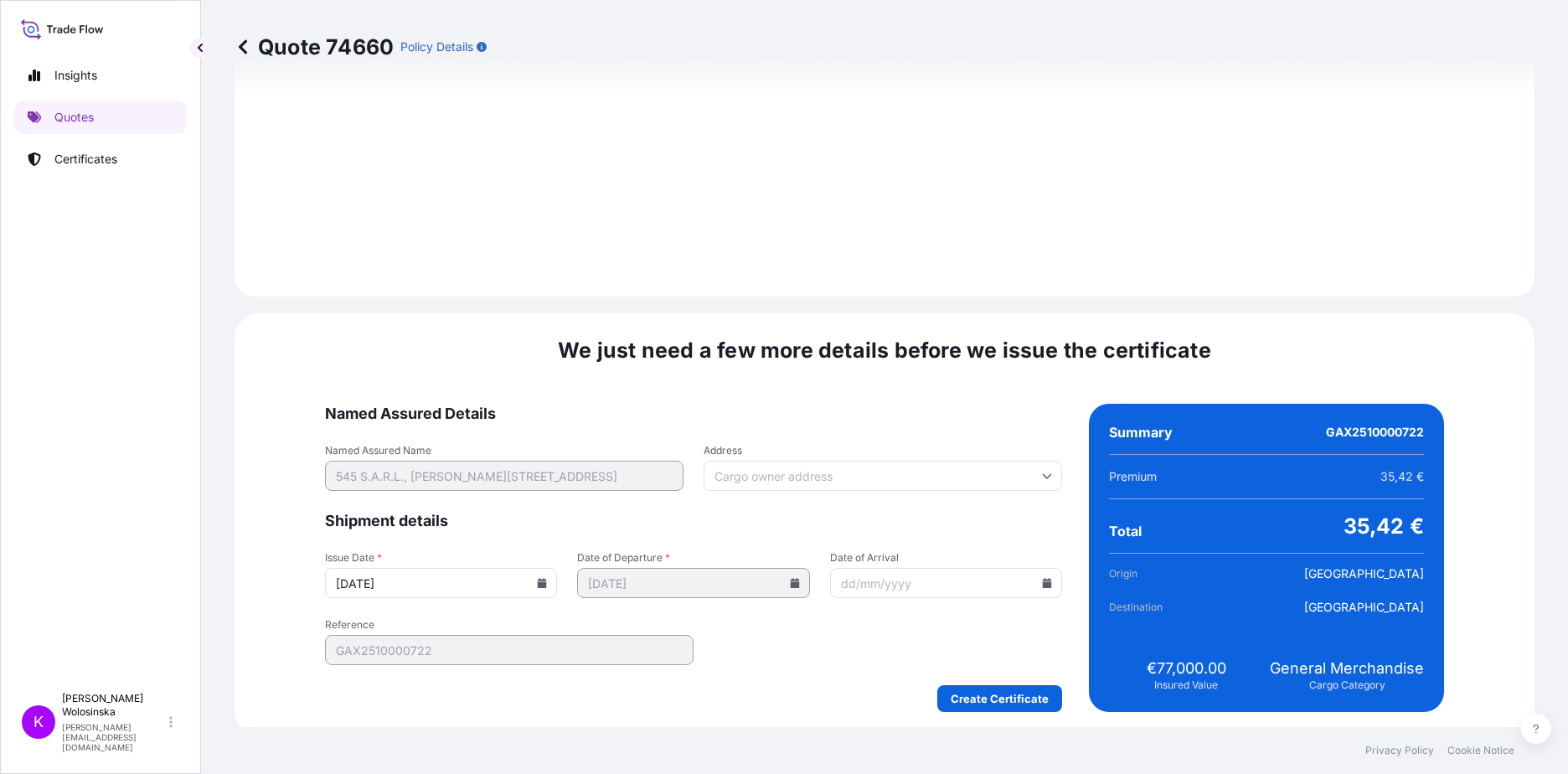
scroll to position [1747, 0]
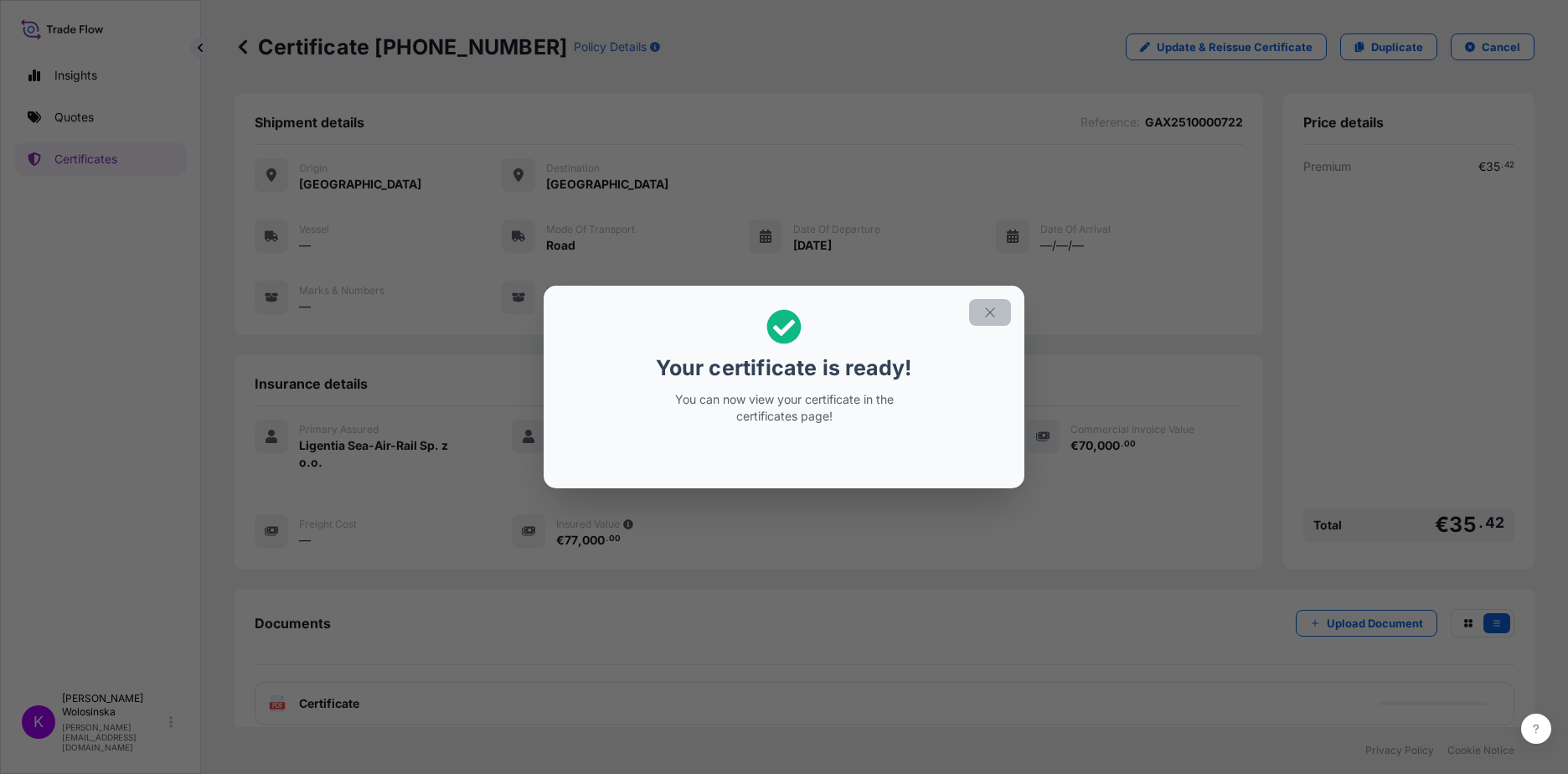
click at [995, 312] on icon "button" at bounding box center [990, 312] width 15 height 15
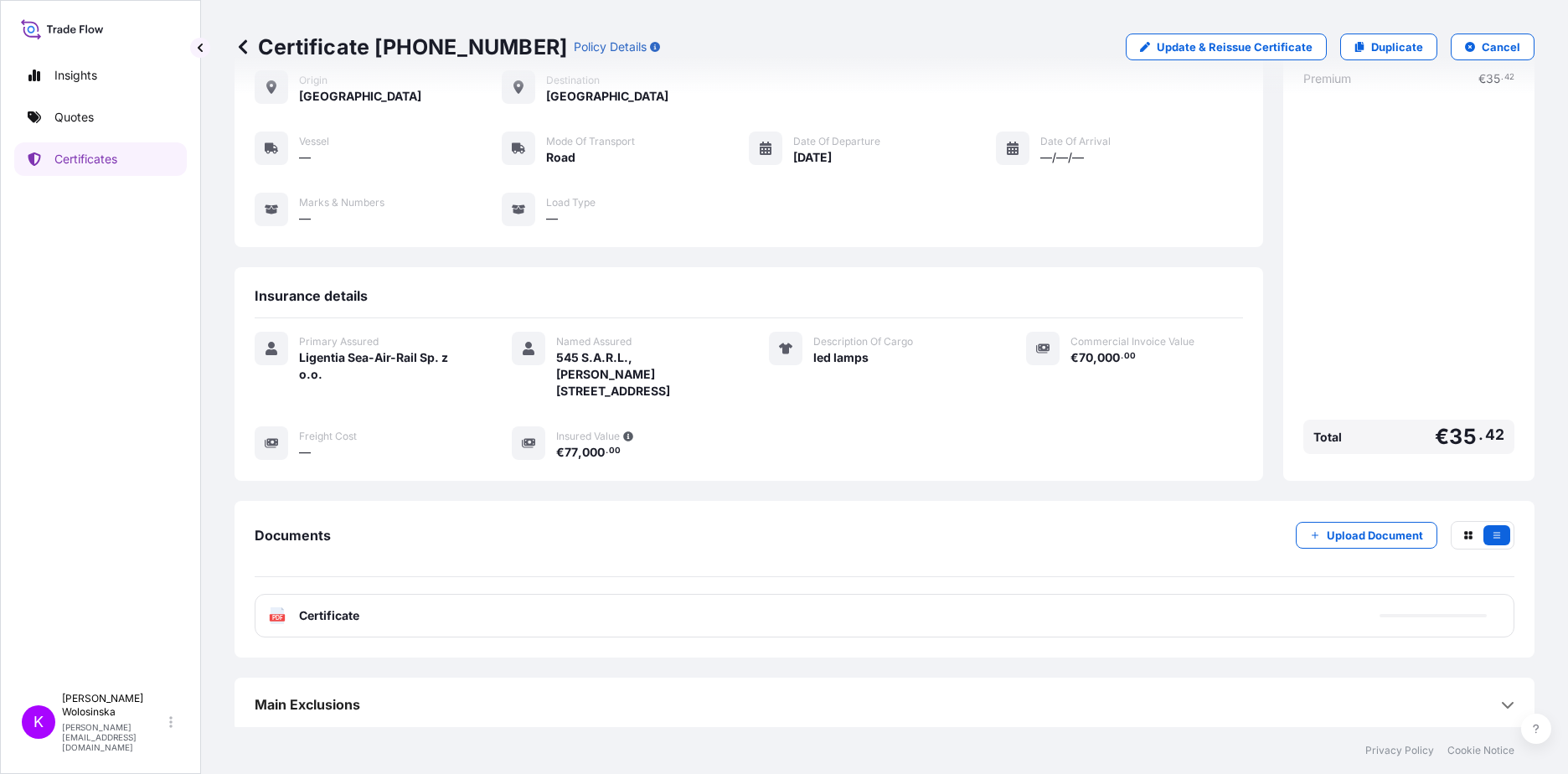
scroll to position [92, 0]
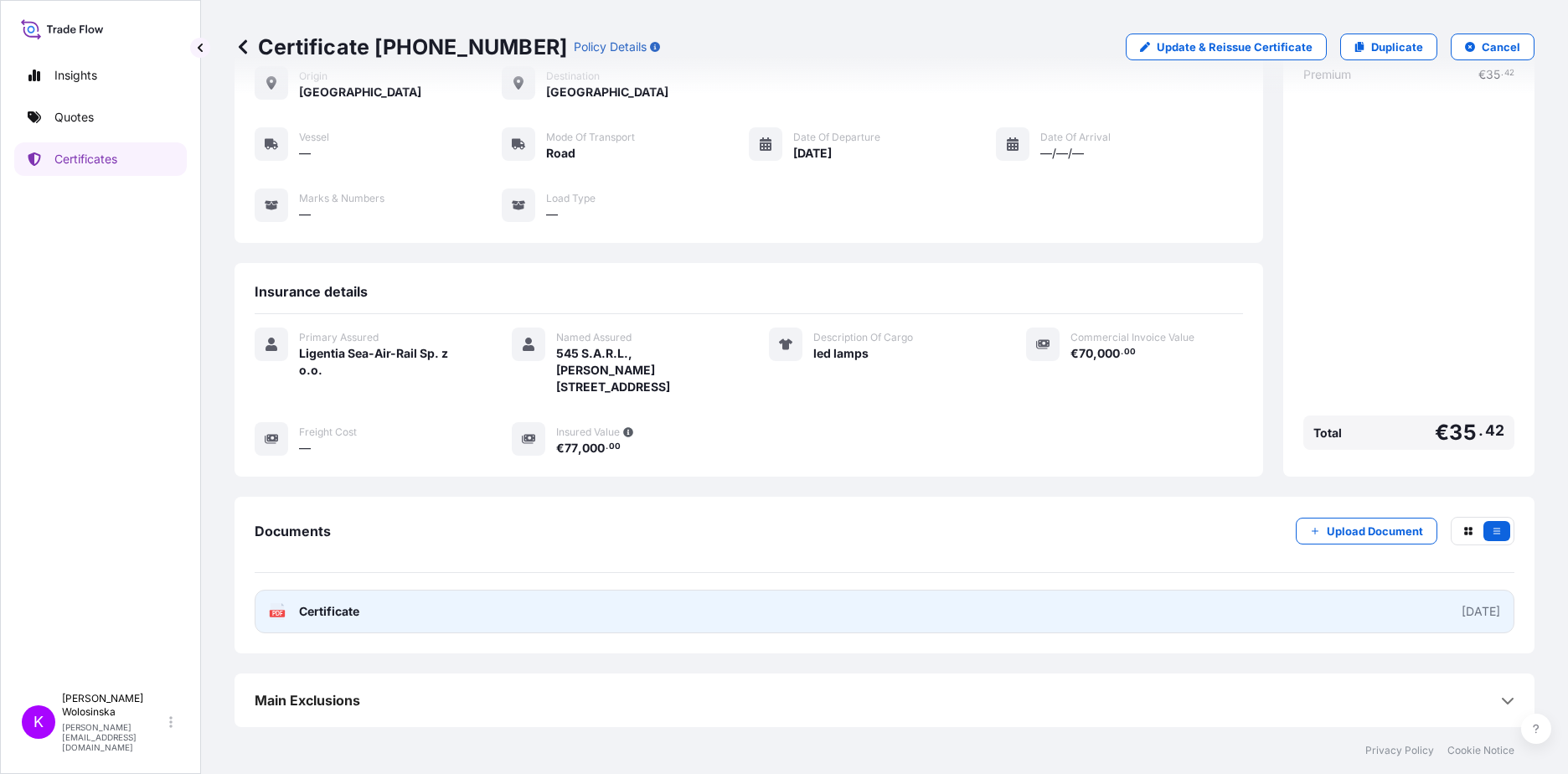
click at [633, 600] on link "PDF Certificate [DATE]" at bounding box center [884, 611] width 1260 height 44
